Goal: Transaction & Acquisition: Purchase product/service

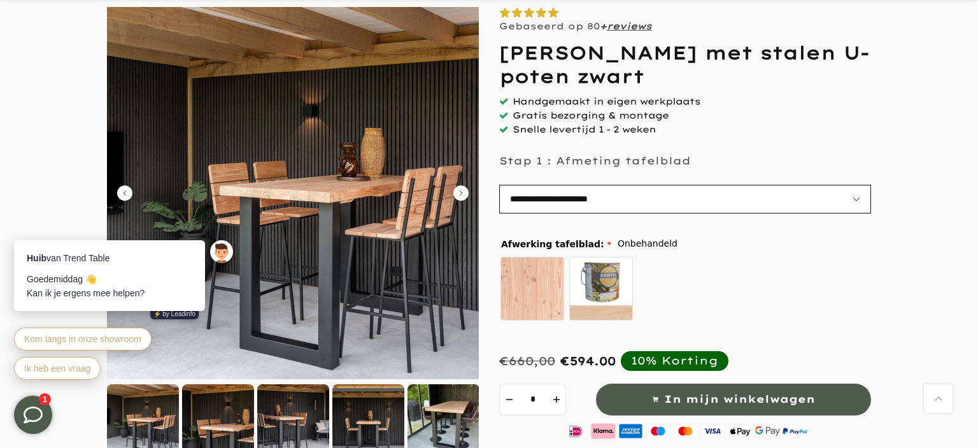
scroll to position [132, 0]
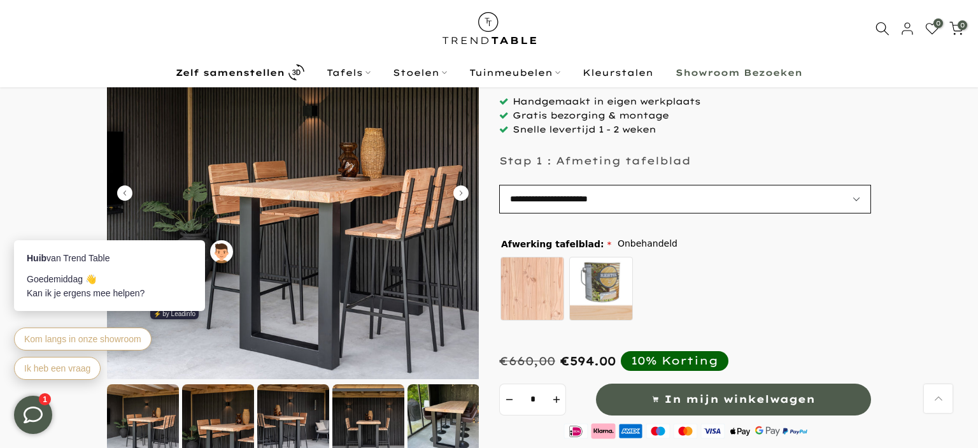
select select "**********"
click option "**********" at bounding box center [0, 0] width 0 height 0
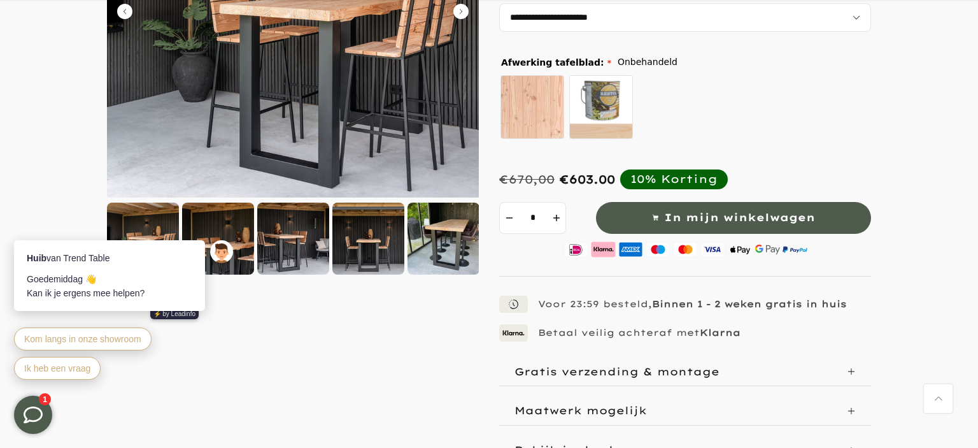
scroll to position [336, 0]
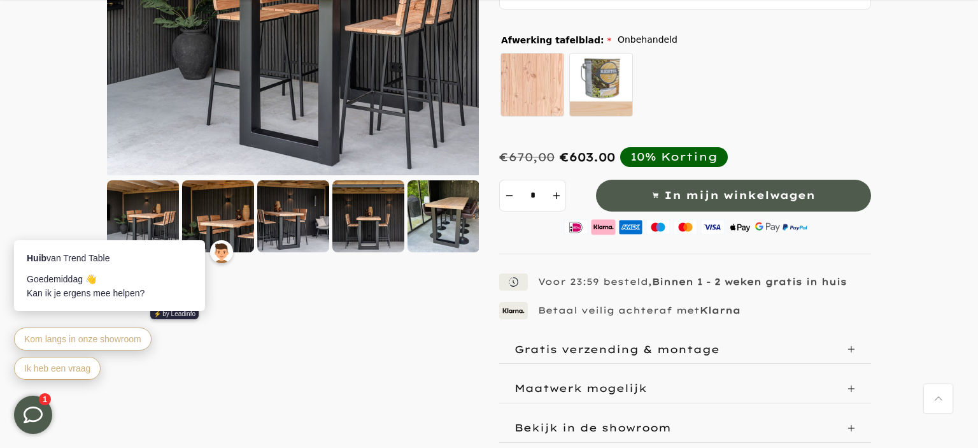
click at [152, 215] on div "Huib van Trend Table Goedemiddag 👋 Kan ik je ergens mee helpen? ⚡️ by Leadinfo …" at bounding box center [125, 303] width 248 height 184
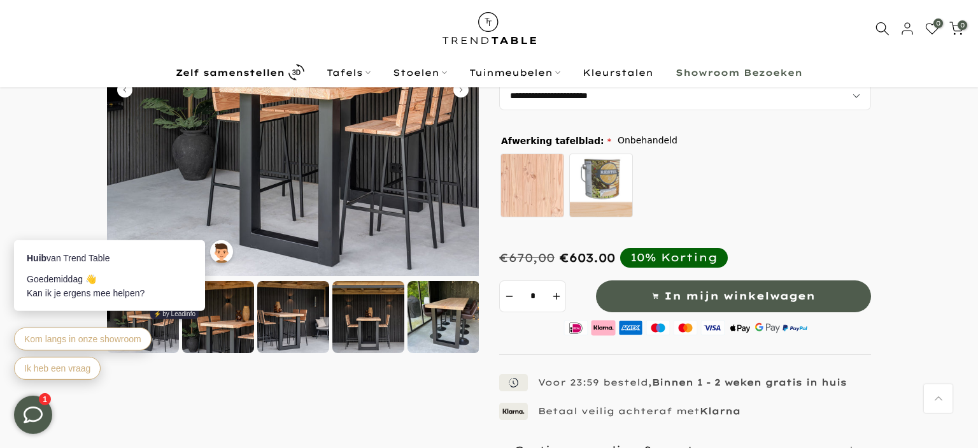
scroll to position [201, 0]
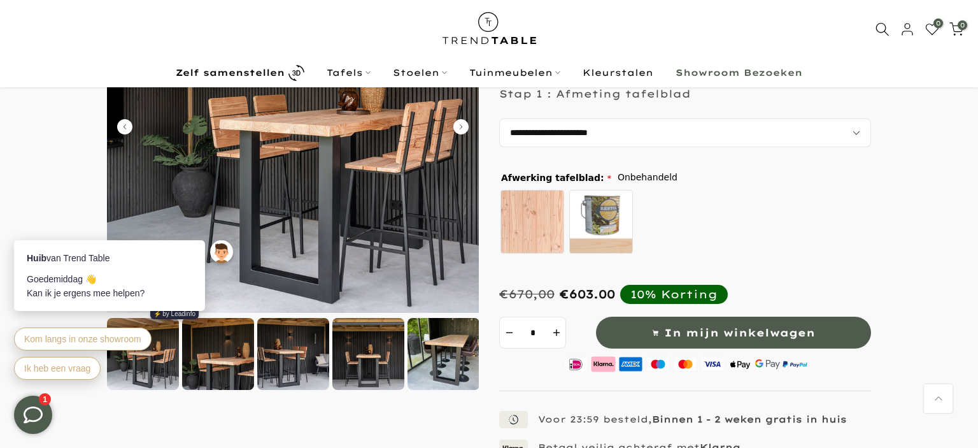
click at [264, 357] on div at bounding box center [293, 354] width 72 height 72
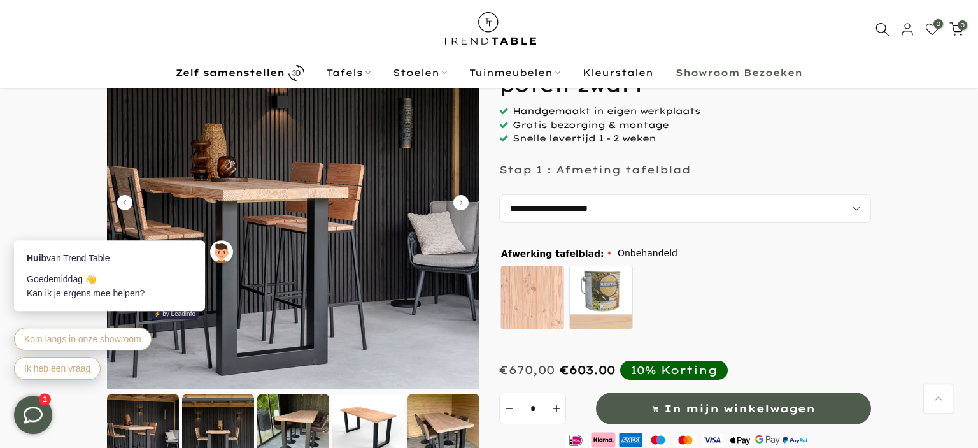
scroll to position [0, 0]
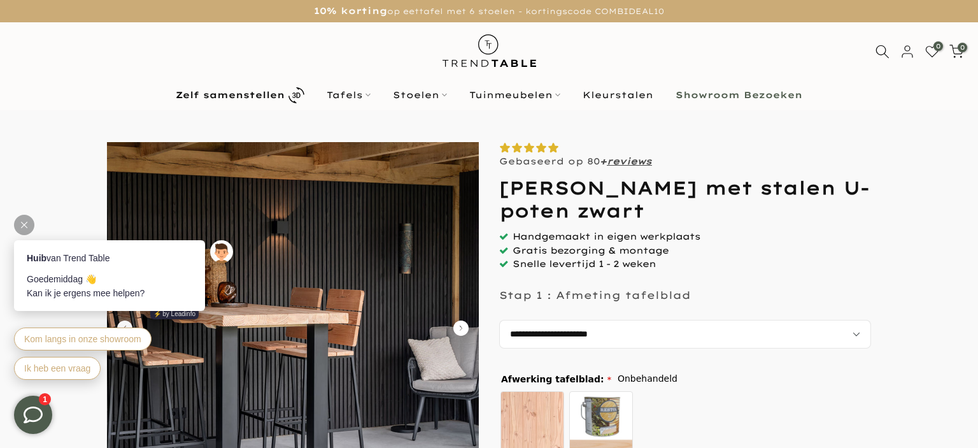
click at [24, 221] on div at bounding box center [24, 225] width 20 height 20
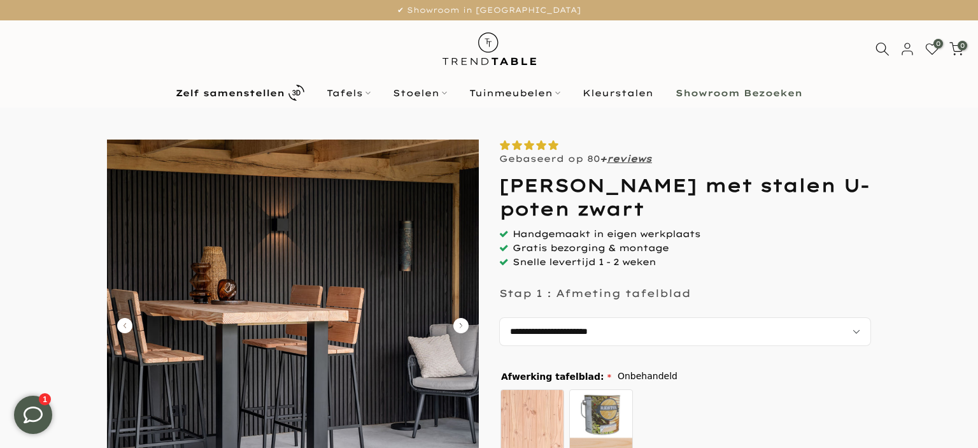
click at [458, 321] on icon "Carousel Next Arrow" at bounding box center [460, 325] width 15 height 15
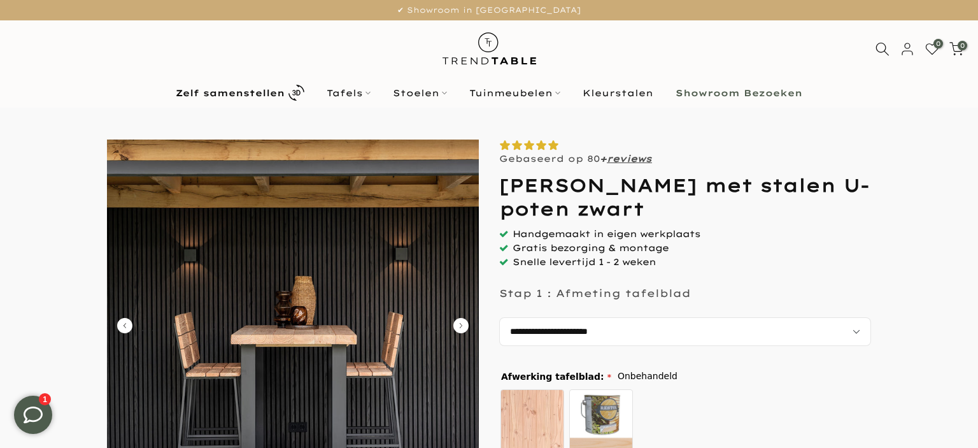
click at [458, 321] on icon "Carousel Next Arrow" at bounding box center [460, 325] width 15 height 15
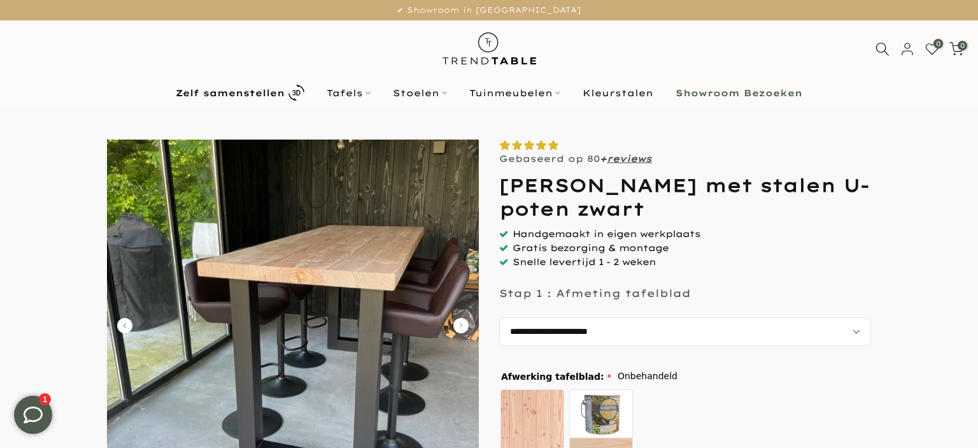
click at [458, 321] on icon "Carousel Next Arrow" at bounding box center [460, 325] width 15 height 15
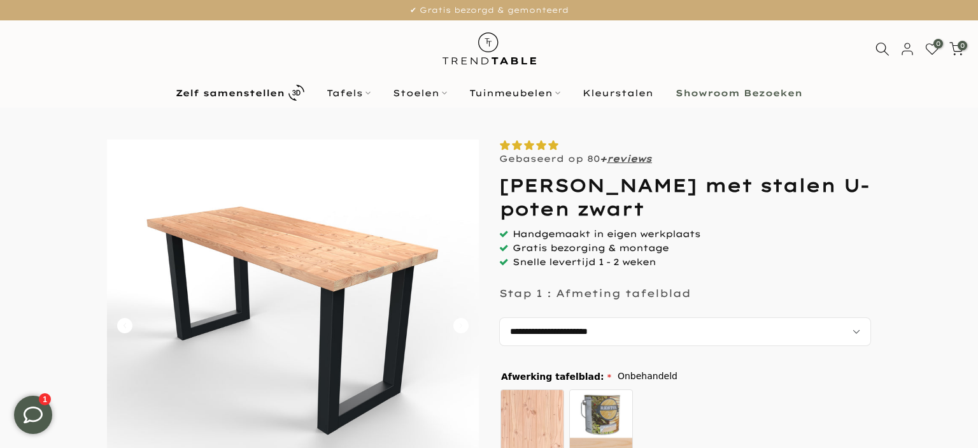
click at [458, 321] on icon "Carousel Next Arrow" at bounding box center [460, 325] width 15 height 15
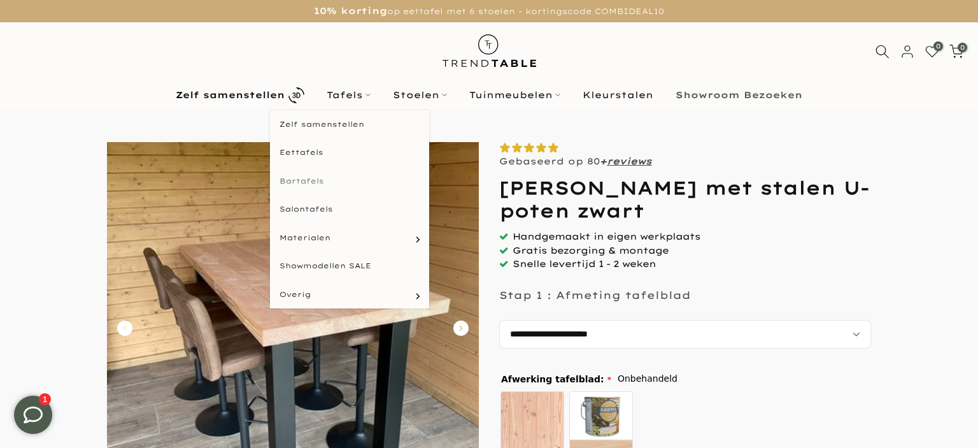
click at [312, 181] on link "Bartafels" at bounding box center [349, 181] width 159 height 29
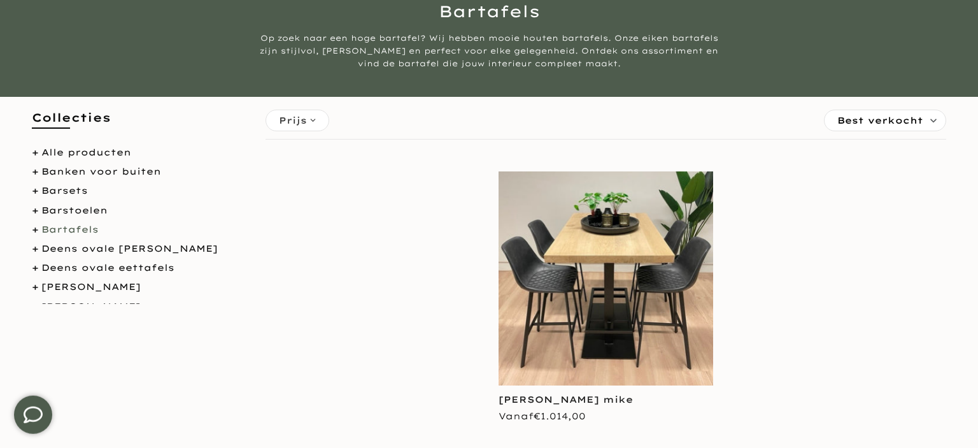
scroll to position [134, 0]
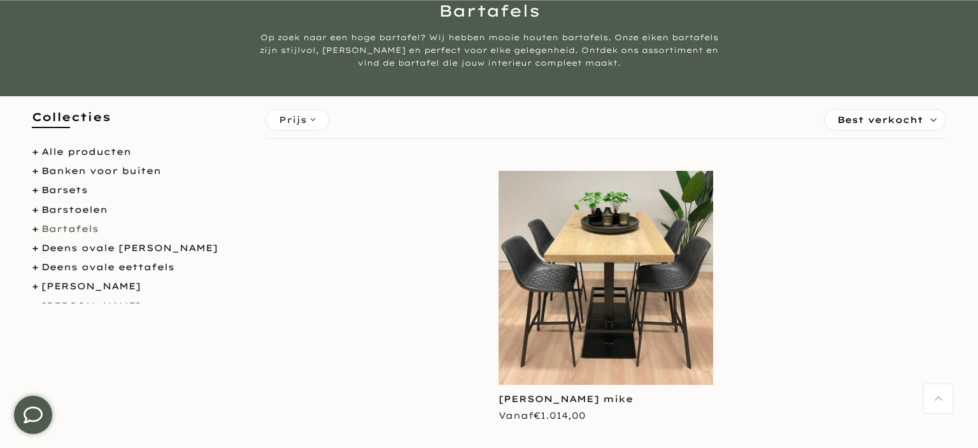
click at [73, 226] on link "Bartafels" at bounding box center [69, 228] width 57 height 11
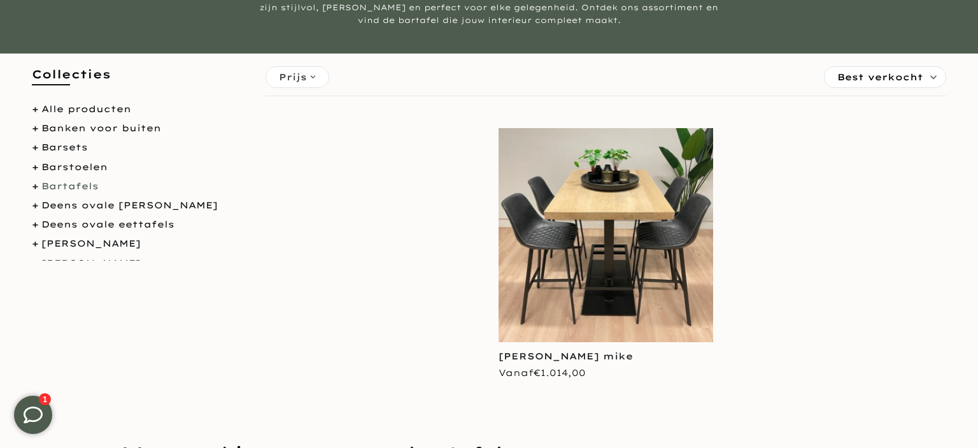
scroll to position [201, 0]
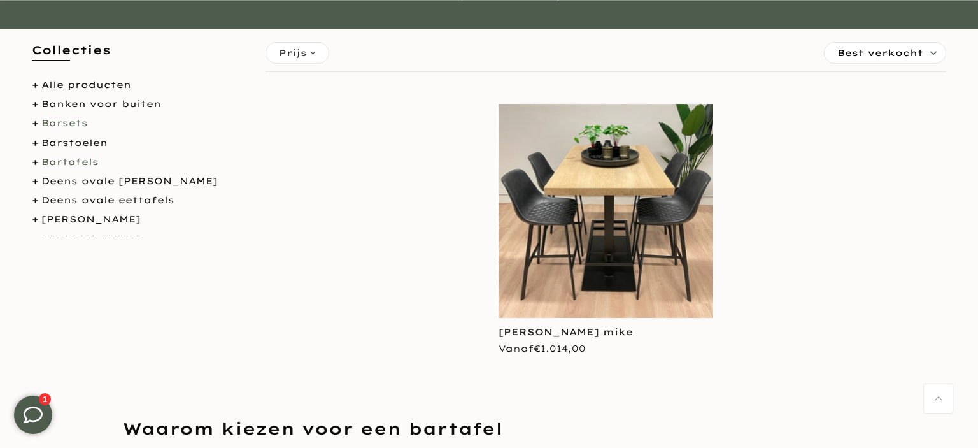
click at [80, 122] on link "Barsets" at bounding box center [64, 122] width 46 height 11
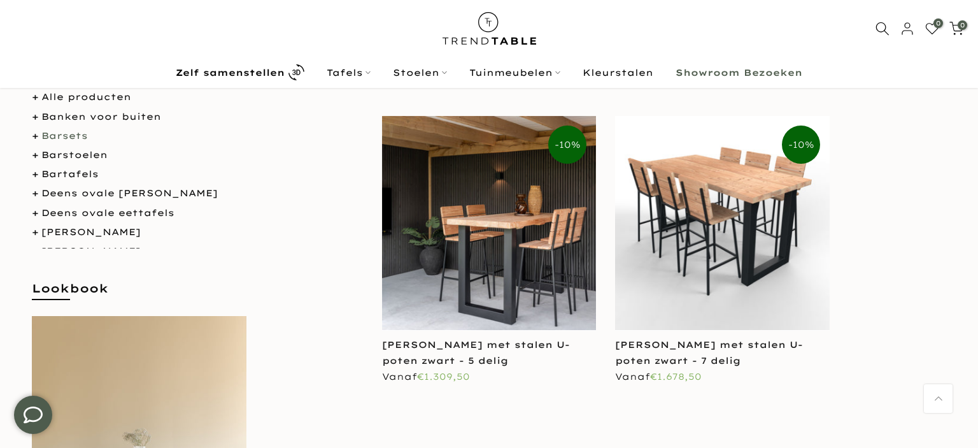
scroll to position [132, 0]
click at [728, 343] on link "Douglas barset met stalen U-poten zwart - 7 delig" at bounding box center [709, 352] width 188 height 27
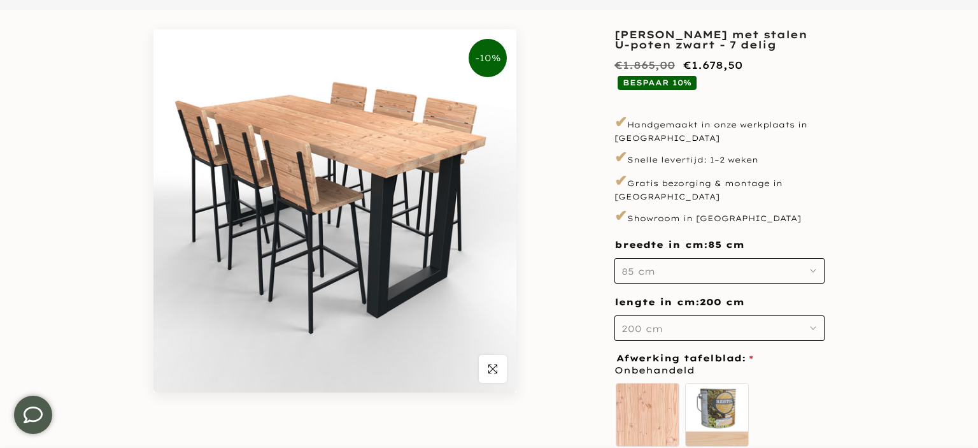
click at [681, 319] on button "200 cm" at bounding box center [719, 327] width 210 height 25
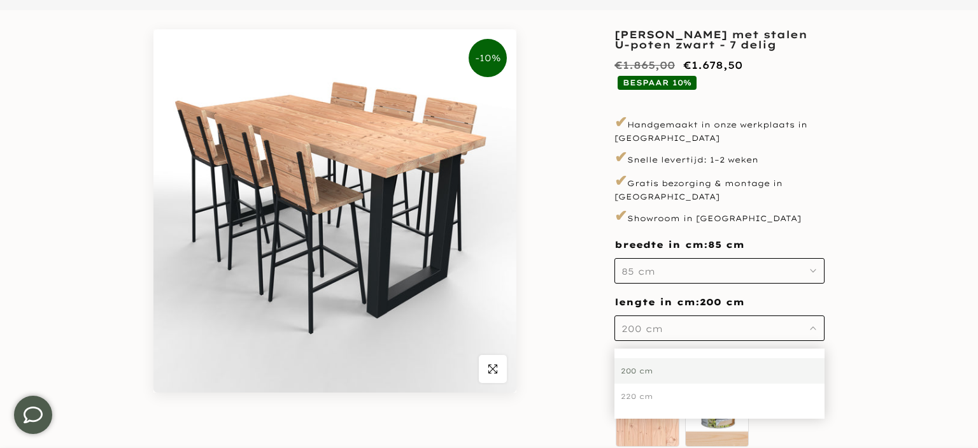
click at [646, 358] on div "200 cm" at bounding box center [719, 370] width 210 height 25
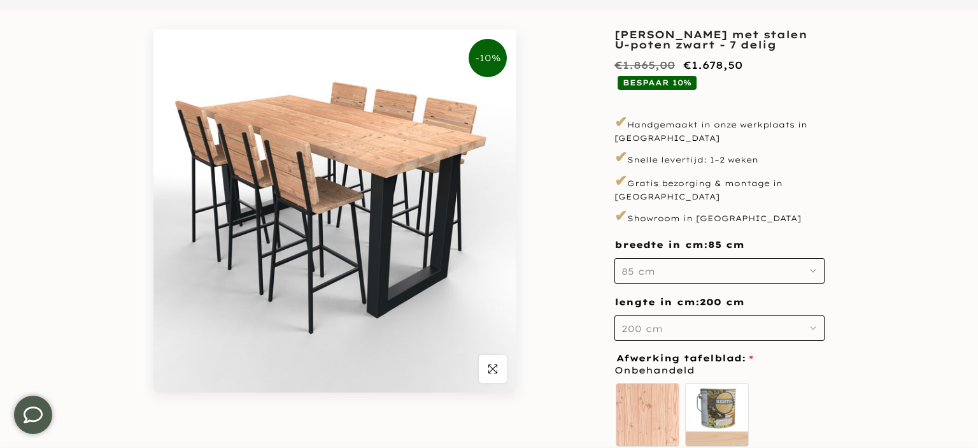
click at [860, 297] on div "**********" at bounding box center [489, 302] width 764 height 546
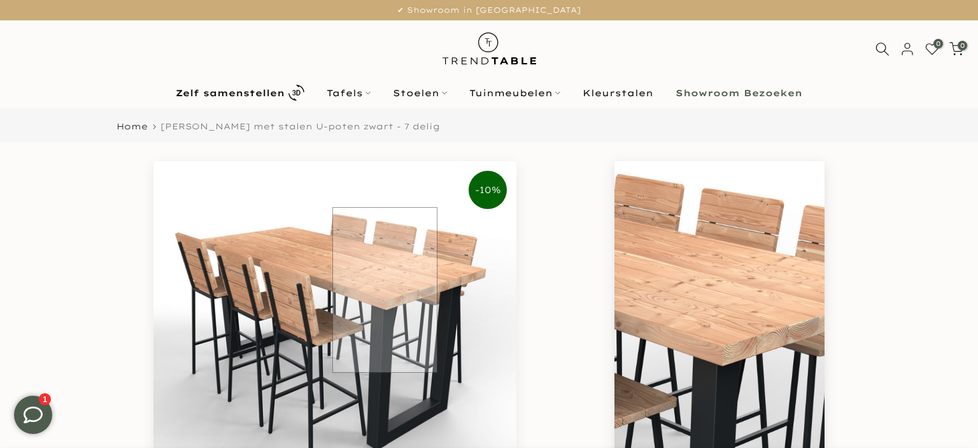
click at [384, 290] on img at bounding box center [334, 342] width 363 height 363
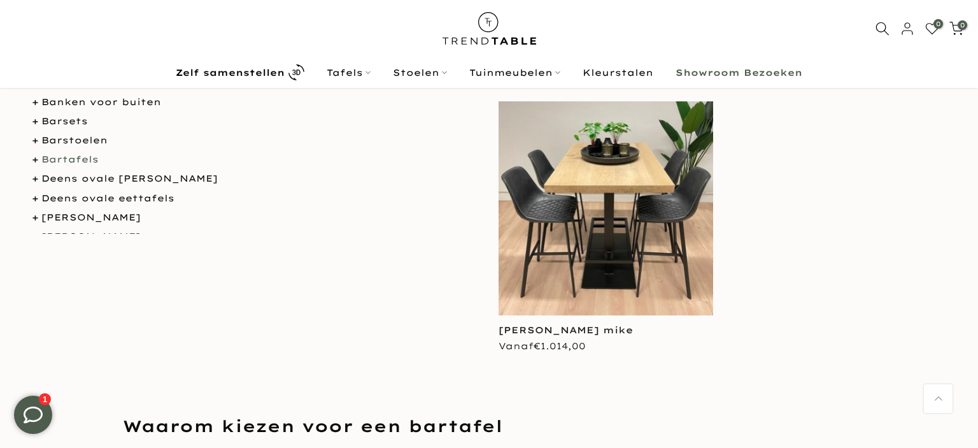
scroll to position [199, 0]
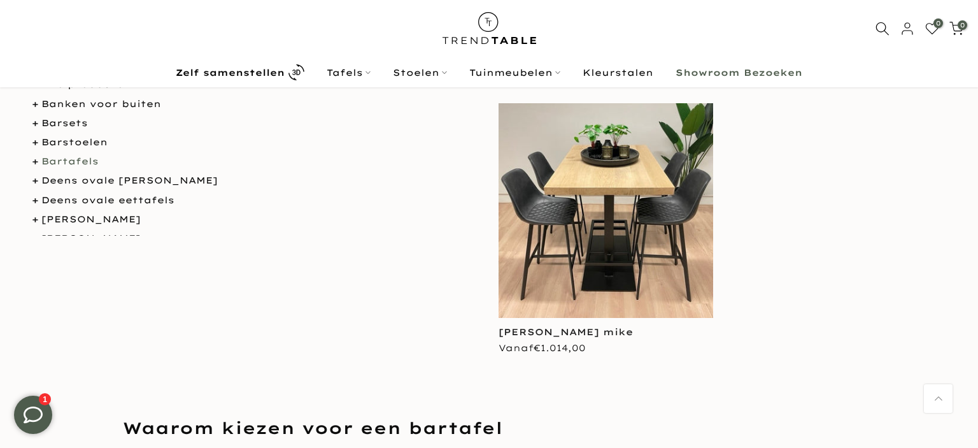
click at [350, 197] on div "**********" at bounding box center [606, 243] width 700 height 281
